Goal: Book appointment/travel/reservation

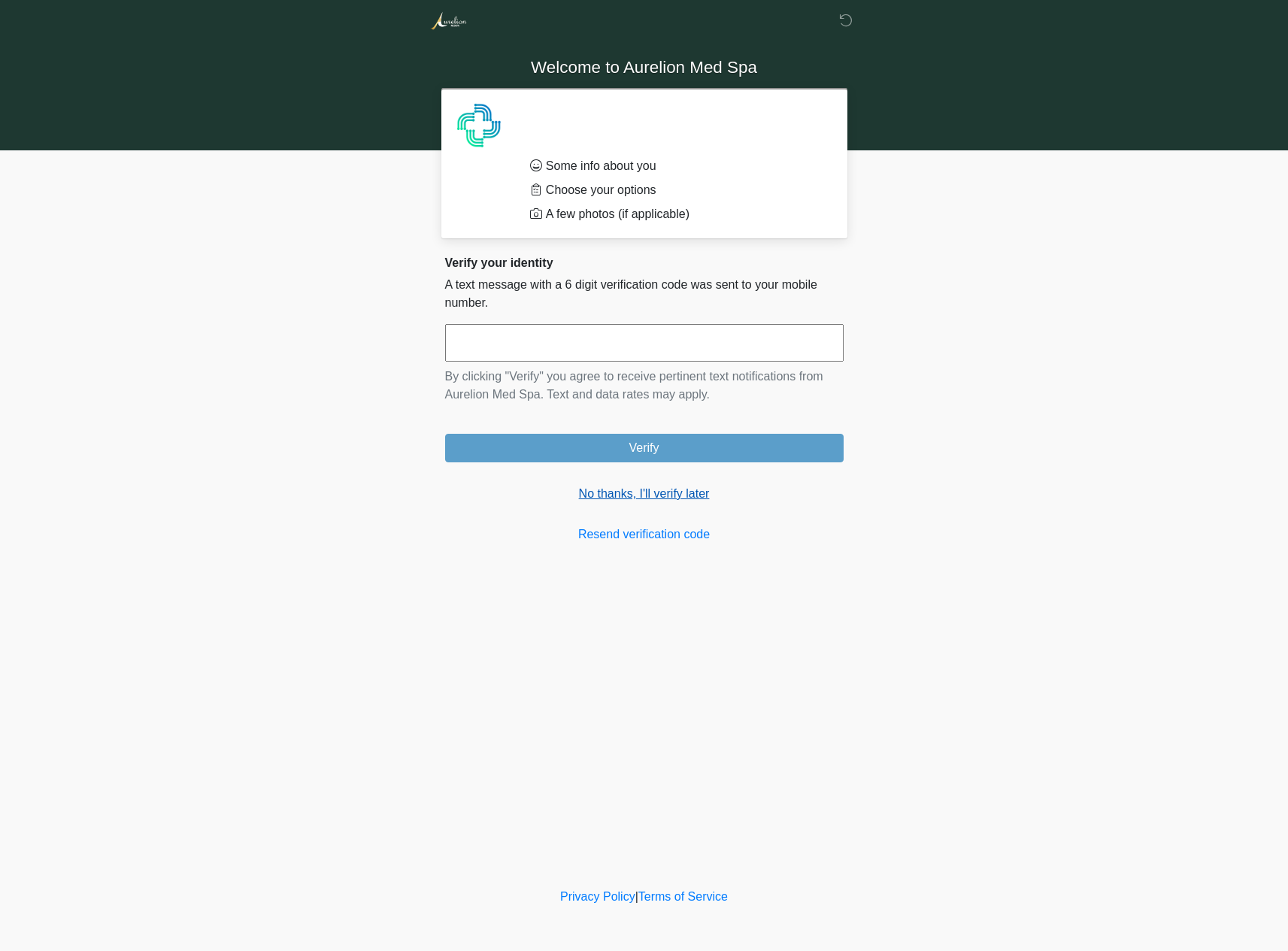
click at [639, 490] on link "No thanks, I'll verify later" at bounding box center [644, 494] width 399 height 18
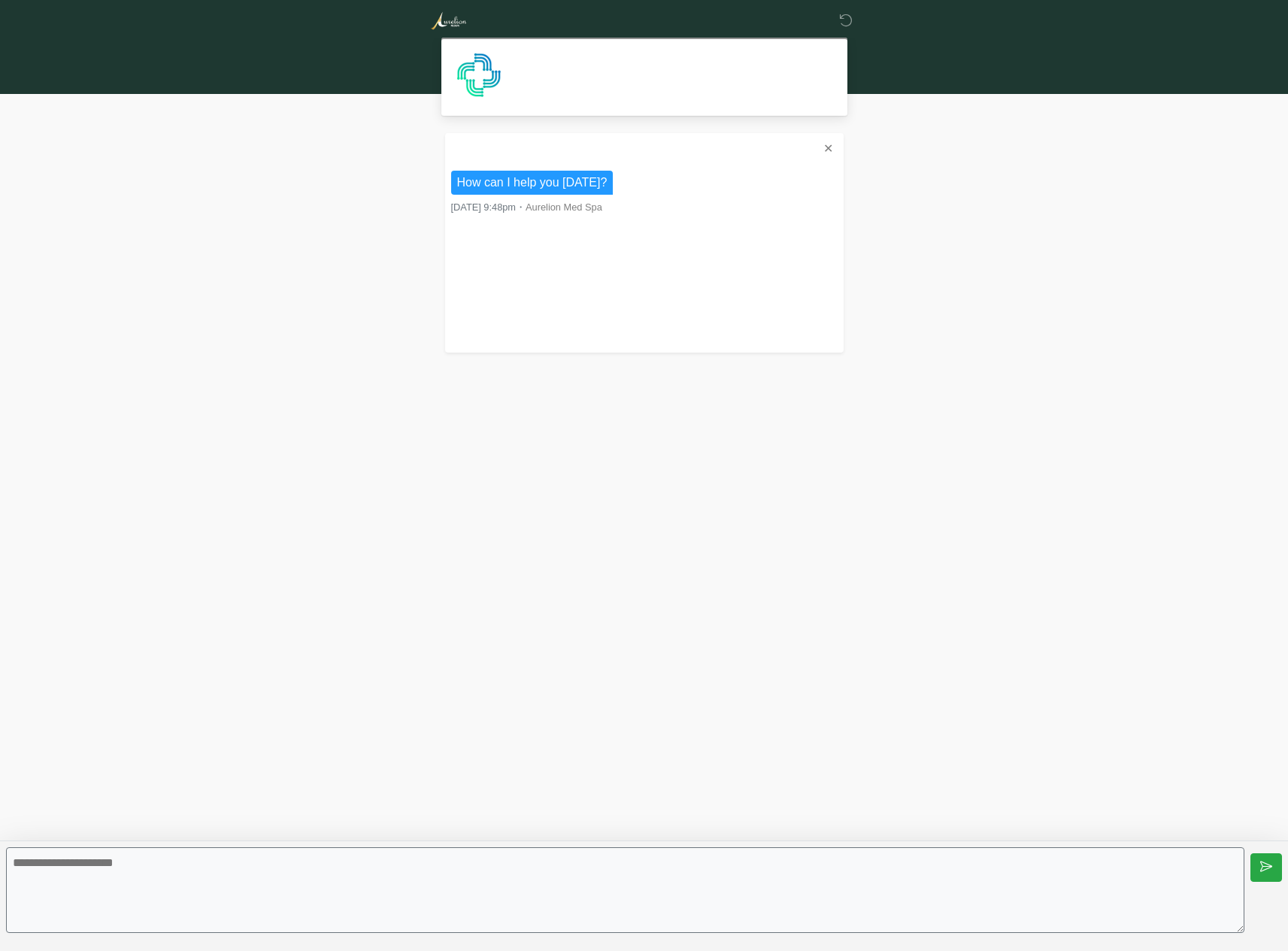
click at [558, 861] on textarea at bounding box center [625, 890] width 1238 height 86
type textarea "**********"
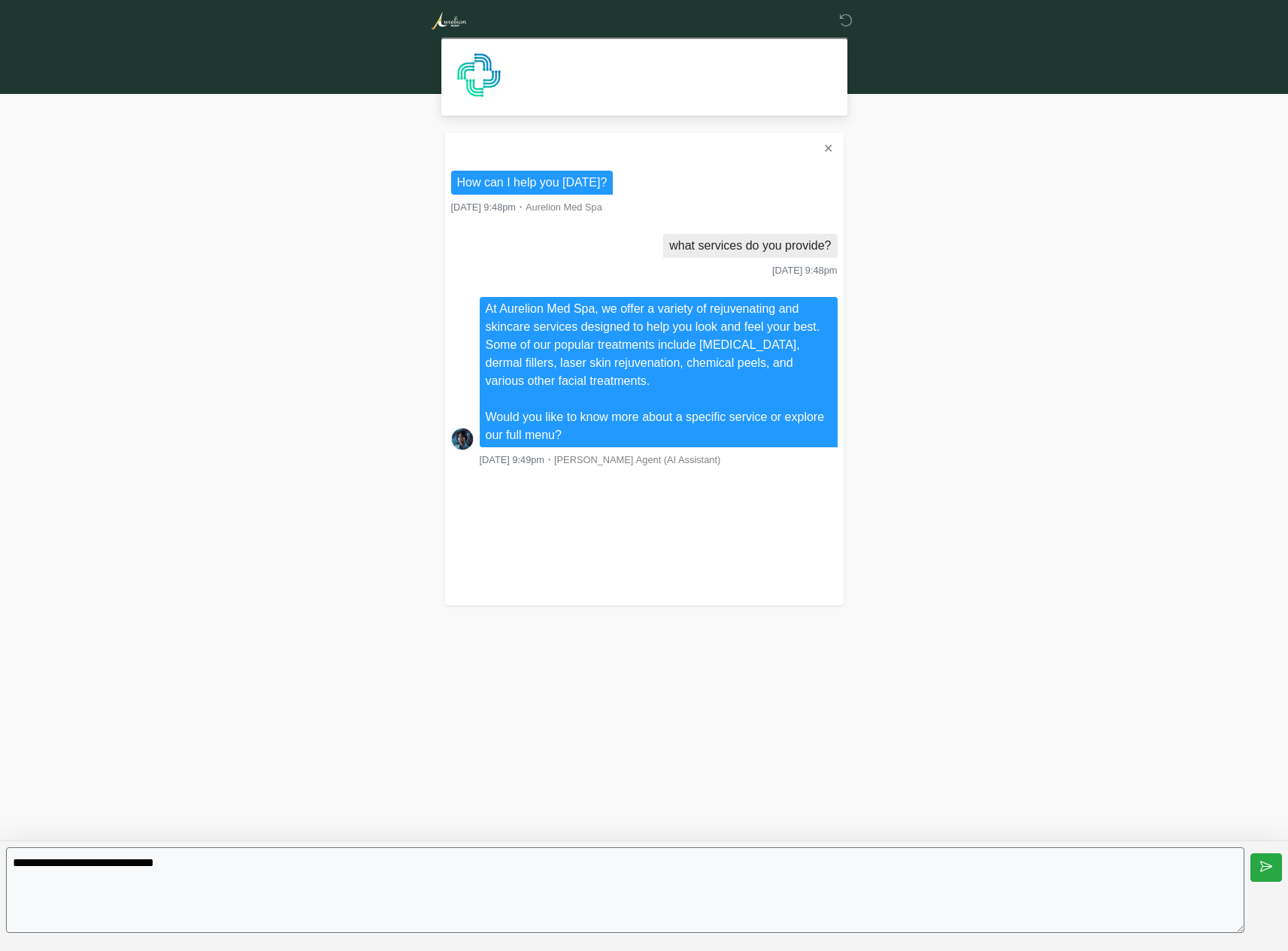
type textarea "**********"
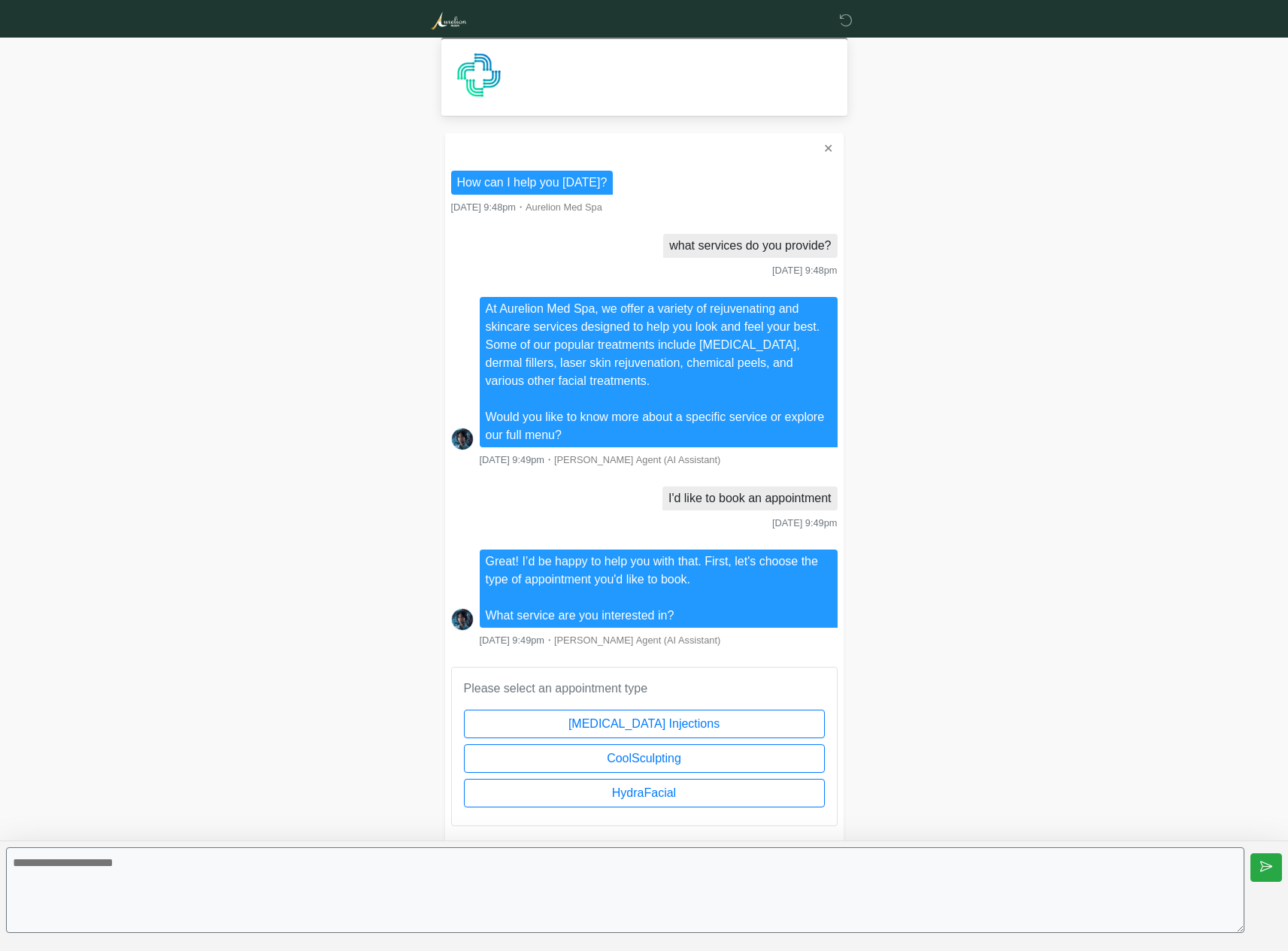
scroll to position [93, 0]
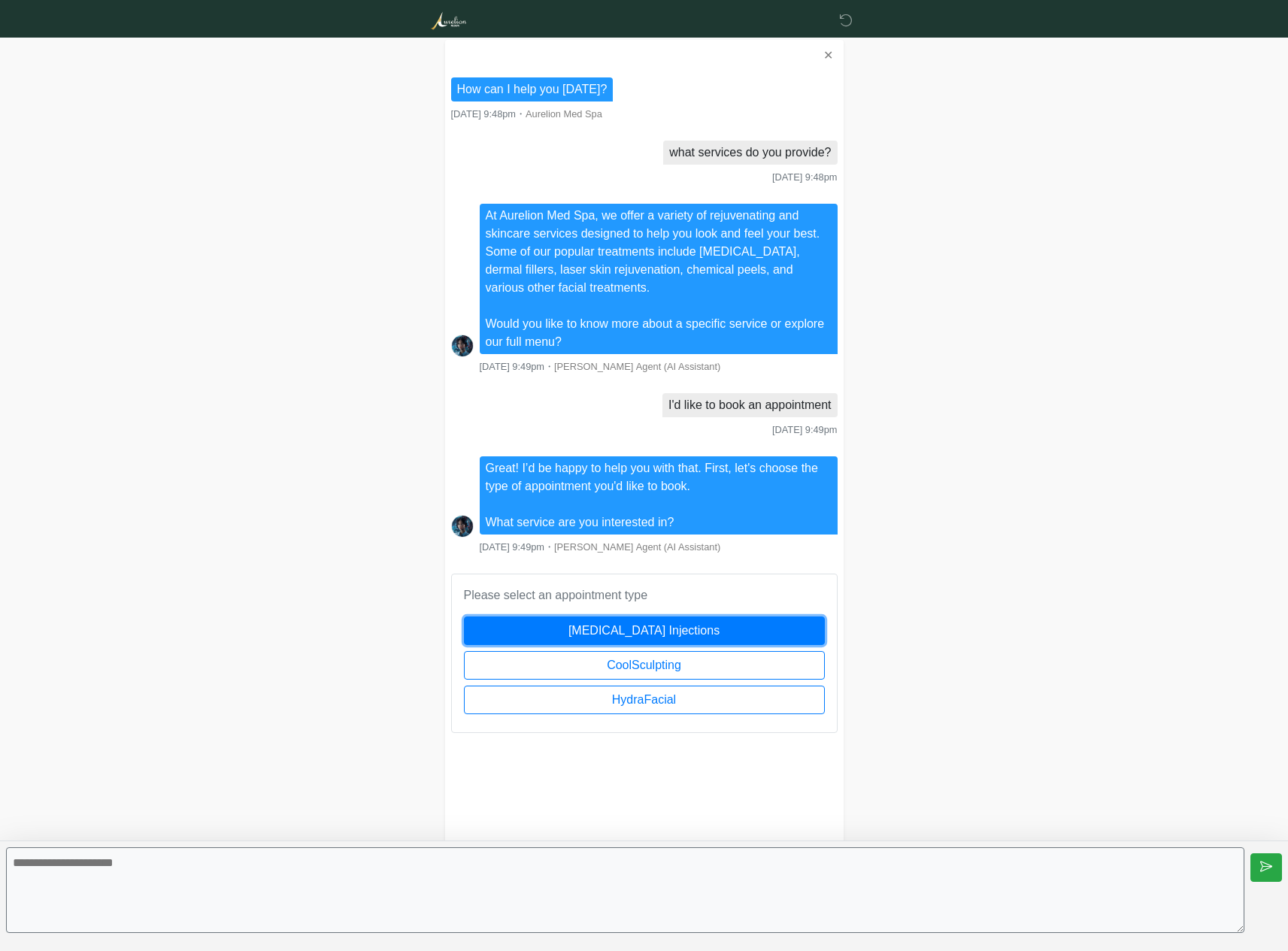
click at [665, 643] on button "[MEDICAL_DATA] Injections" at bounding box center [644, 630] width 361 height 29
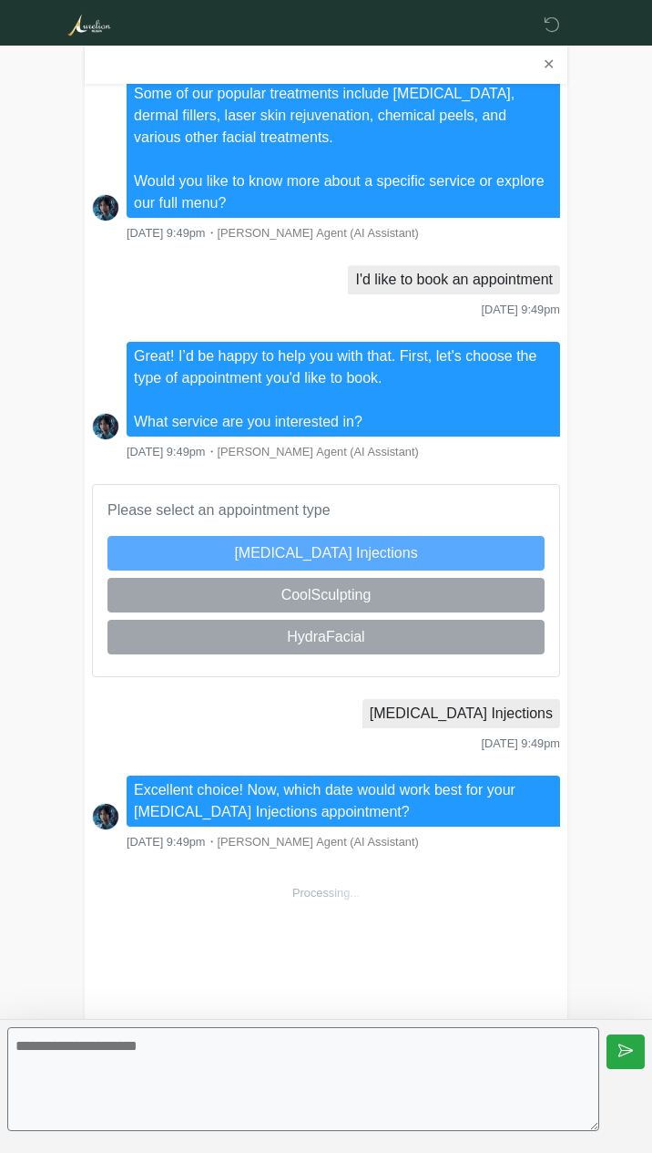
scroll to position [594, 0]
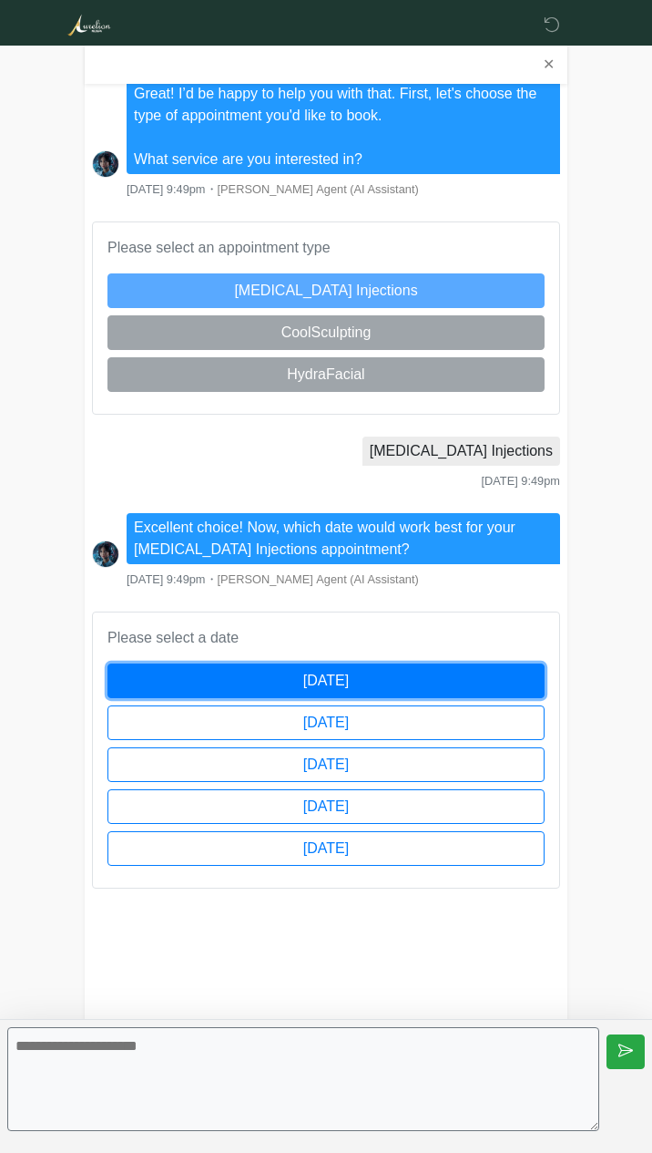
click at [372, 689] on button "[DATE]" at bounding box center [326, 680] width 437 height 35
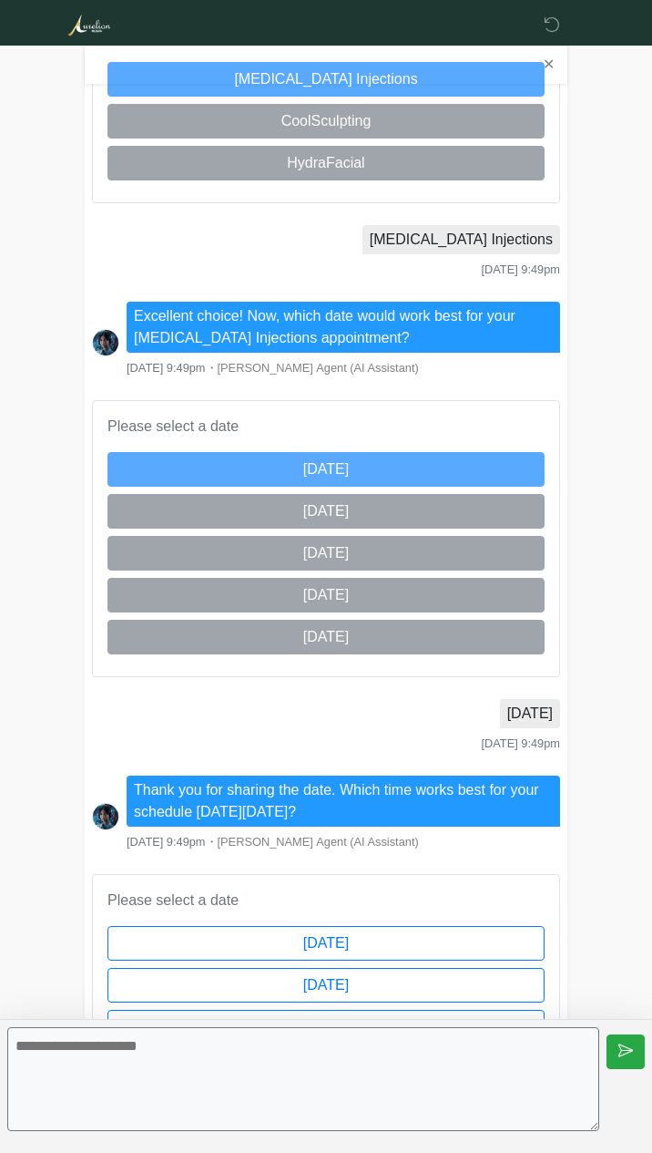
scroll to position [1068, 0]
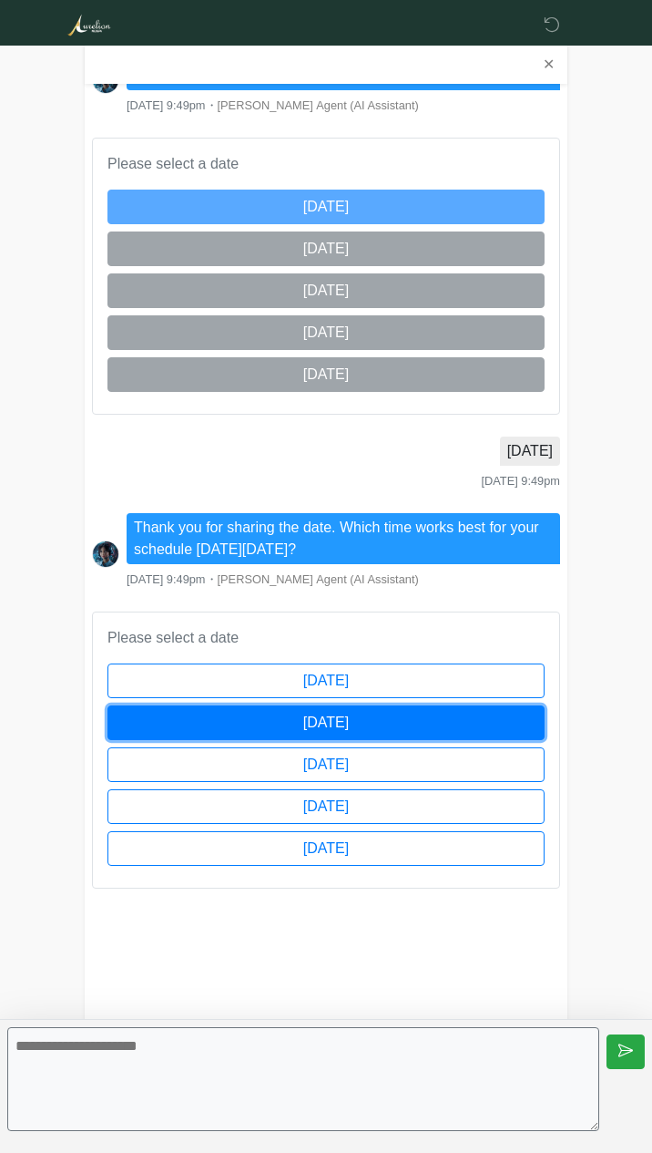
click at [334, 725] on button "[DATE]" at bounding box center [326, 722] width 437 height 35
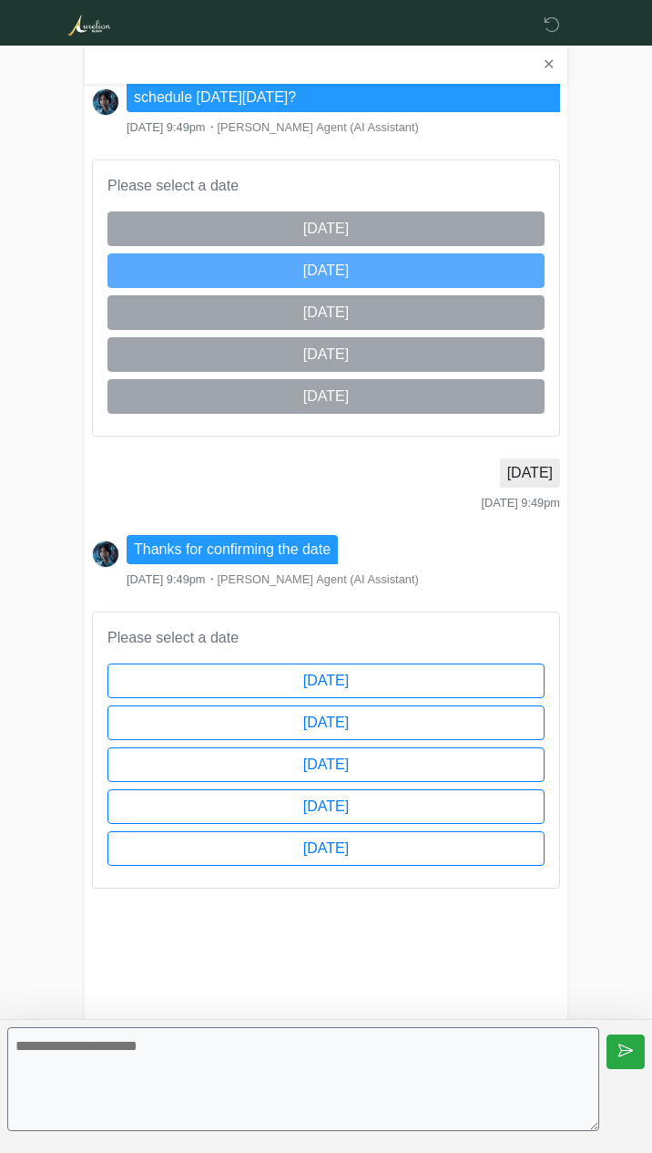
scroll to position [1542, 0]
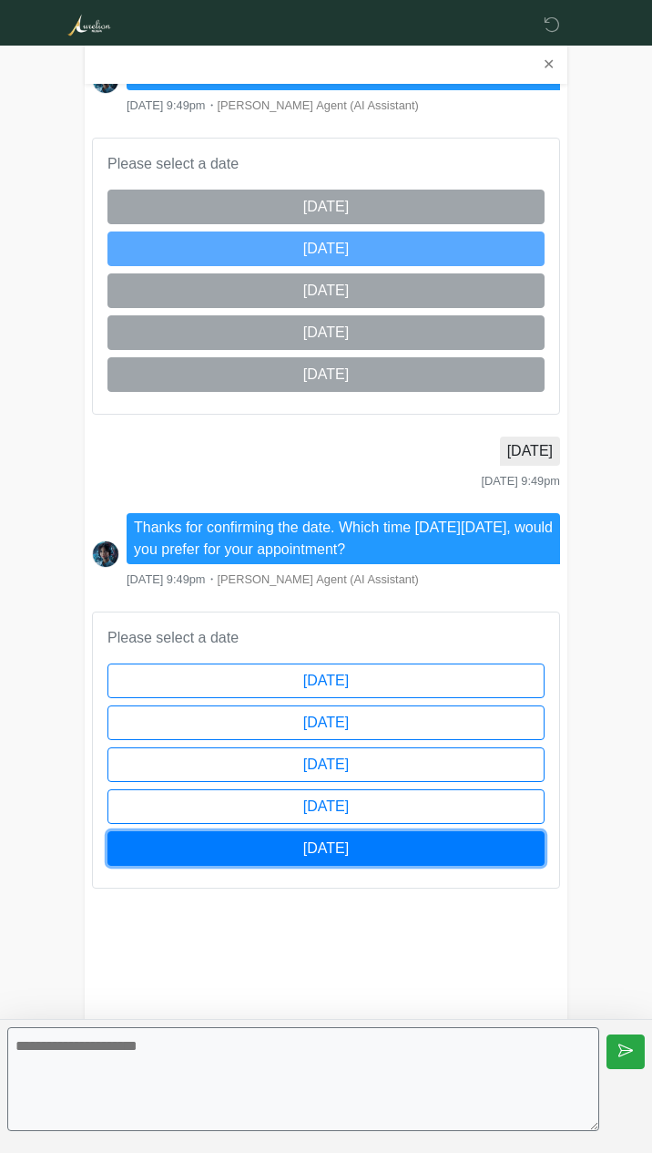
click at [398, 856] on button "[DATE]" at bounding box center [326, 848] width 437 height 35
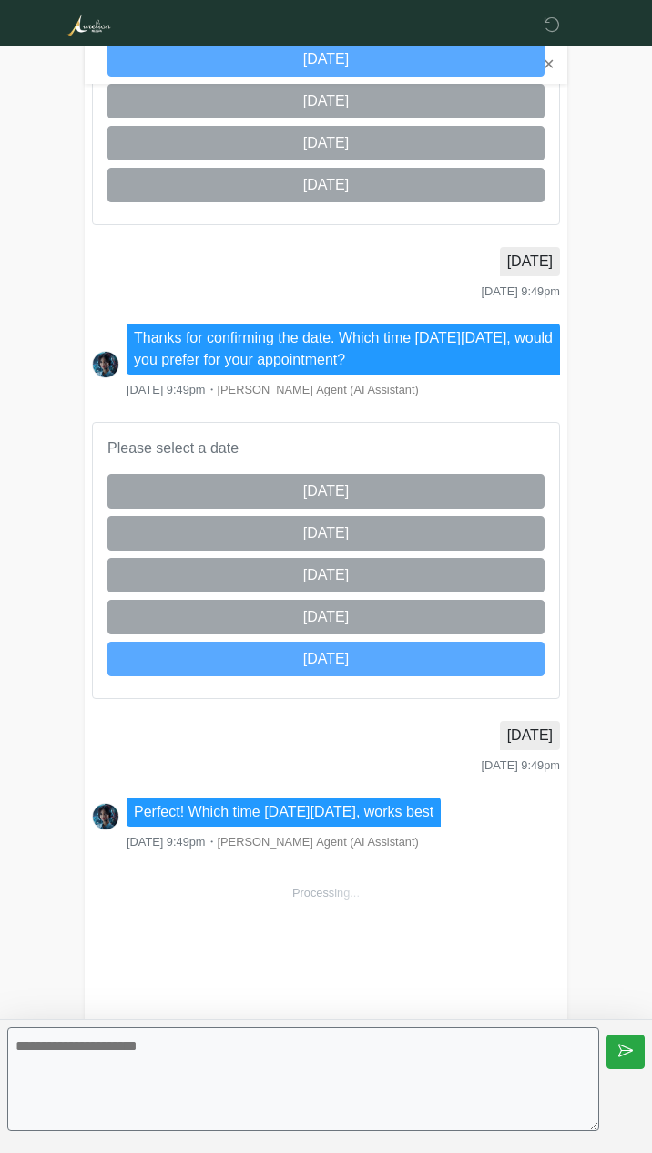
scroll to position [2037, 0]
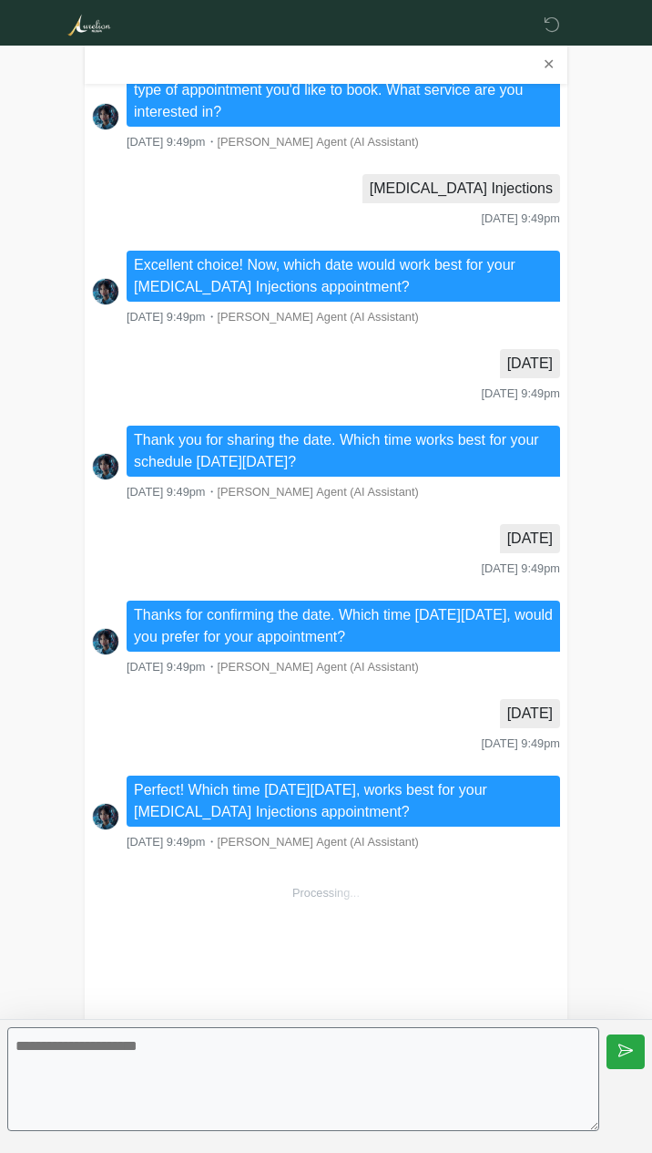
scroll to position [784, 0]
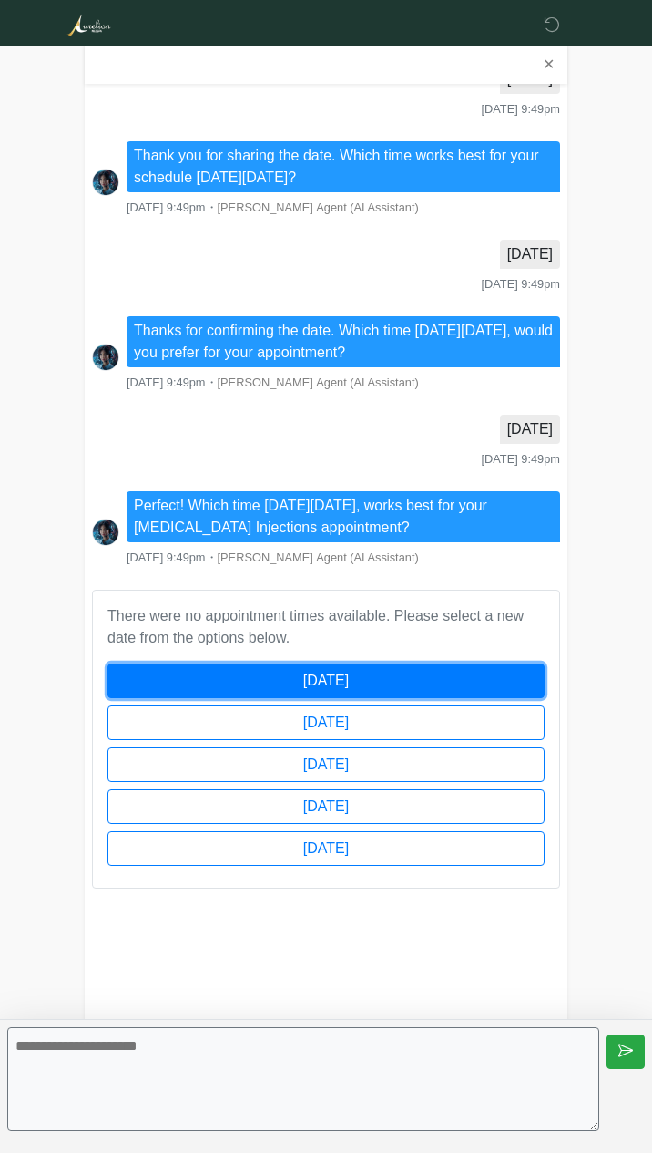
click at [397, 680] on button "[DATE]" at bounding box center [326, 680] width 437 height 35
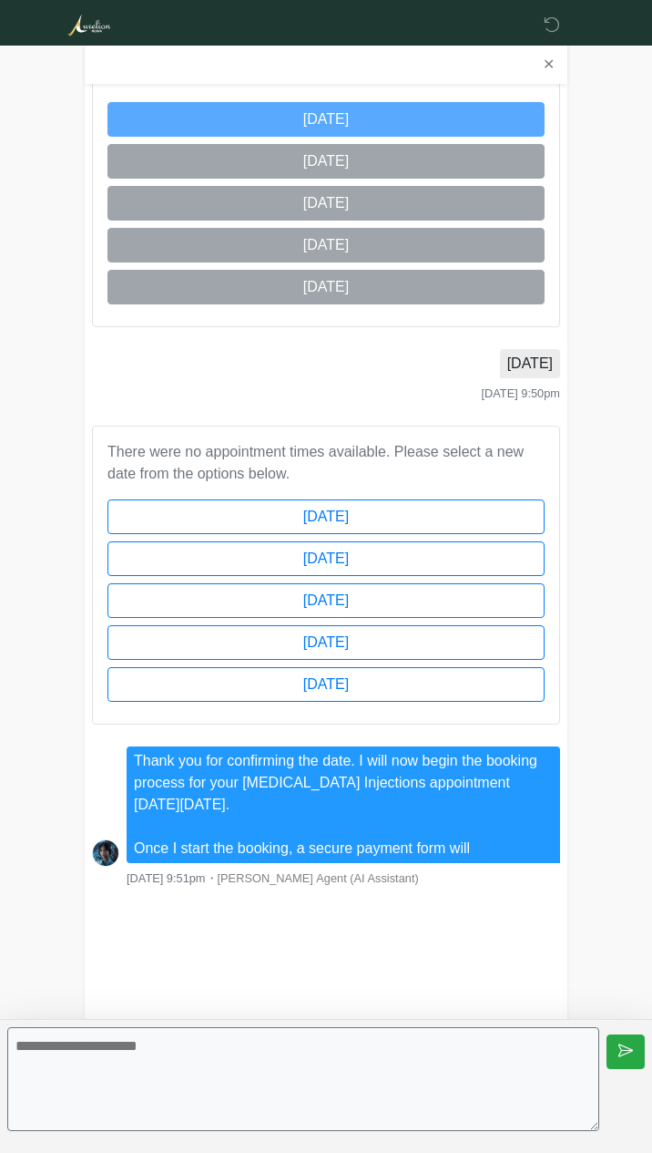
scroll to position [1367, 0]
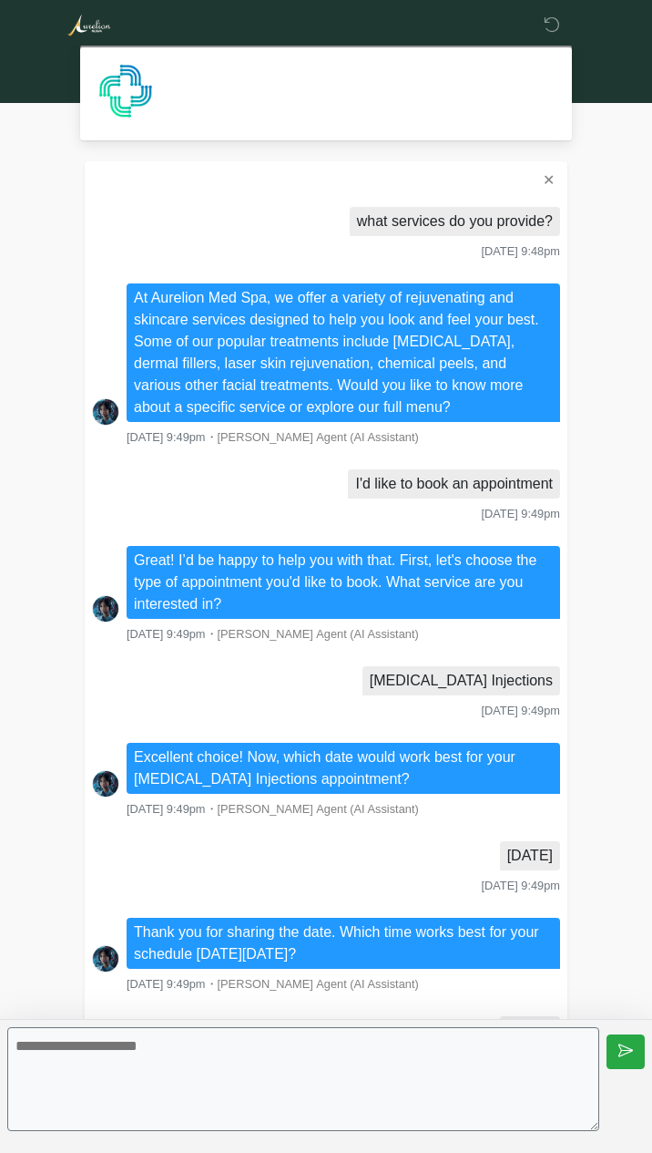
scroll to position [718, 0]
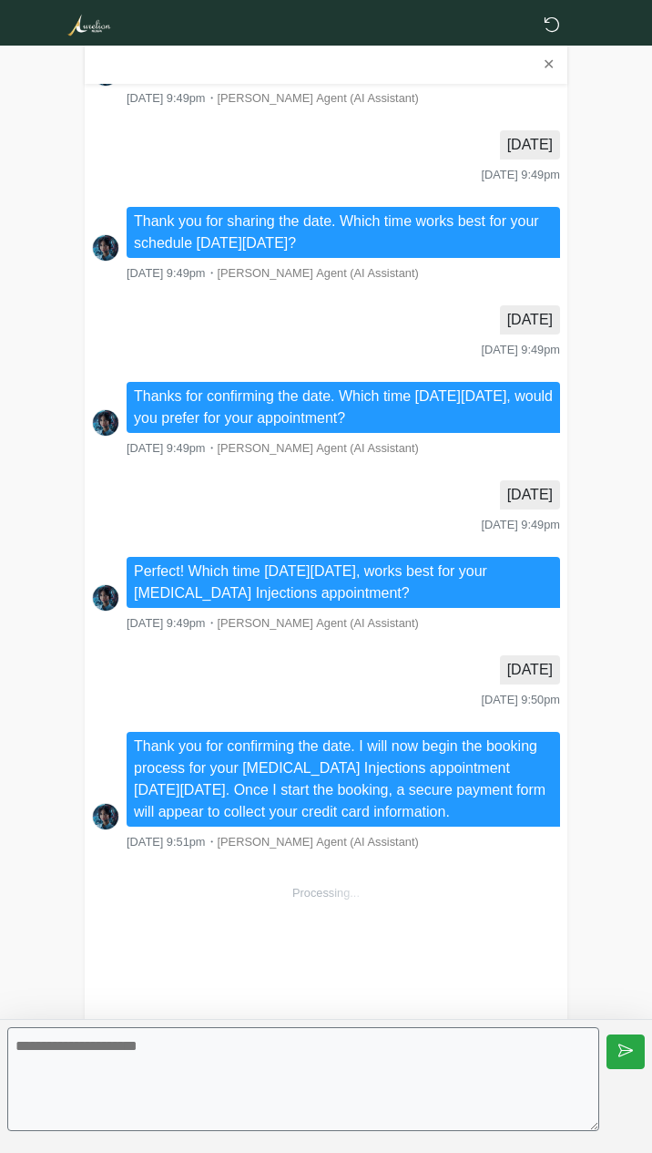
click at [548, 19] on icon at bounding box center [552, 24] width 16 height 16
